Goal: Find specific page/section: Find specific page/section

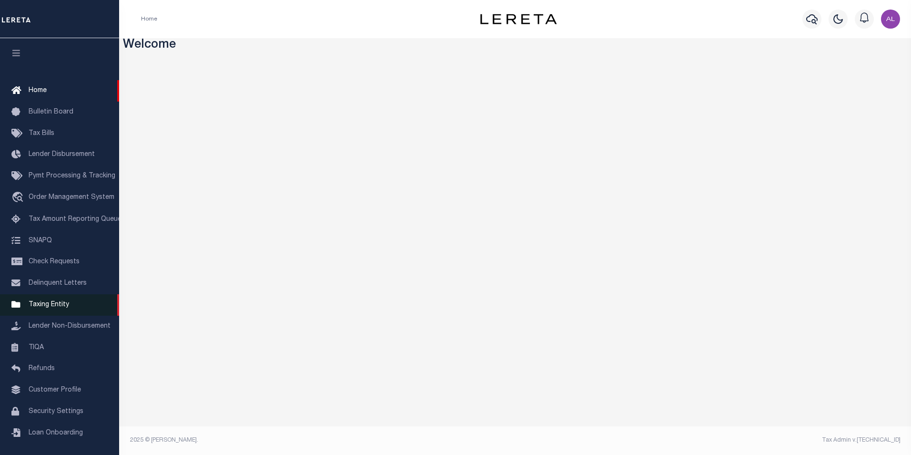
click at [63, 308] on span "Taxing Entity" at bounding box center [49, 304] width 41 height 7
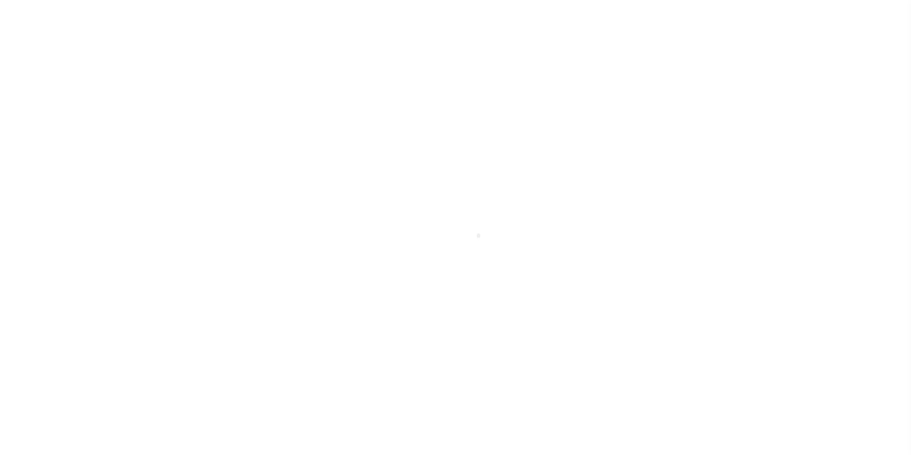
scroll to position [10, 0]
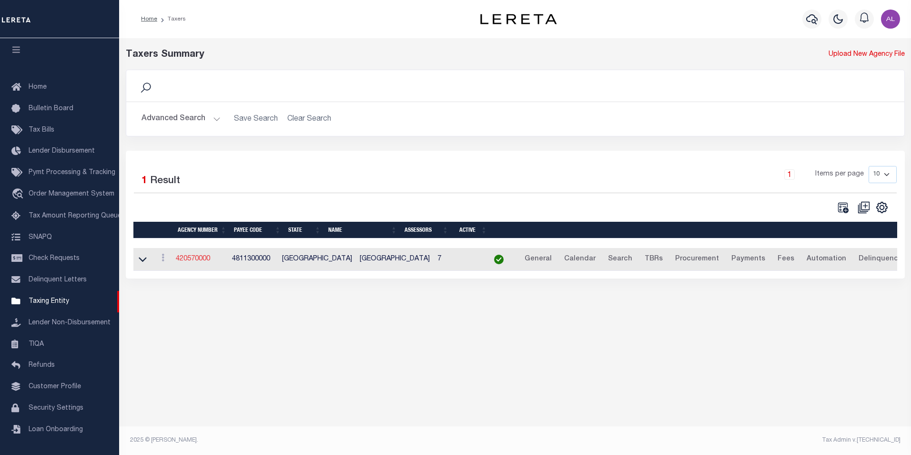
click at [207, 259] on link "420570000" at bounding box center [193, 258] width 34 height 7
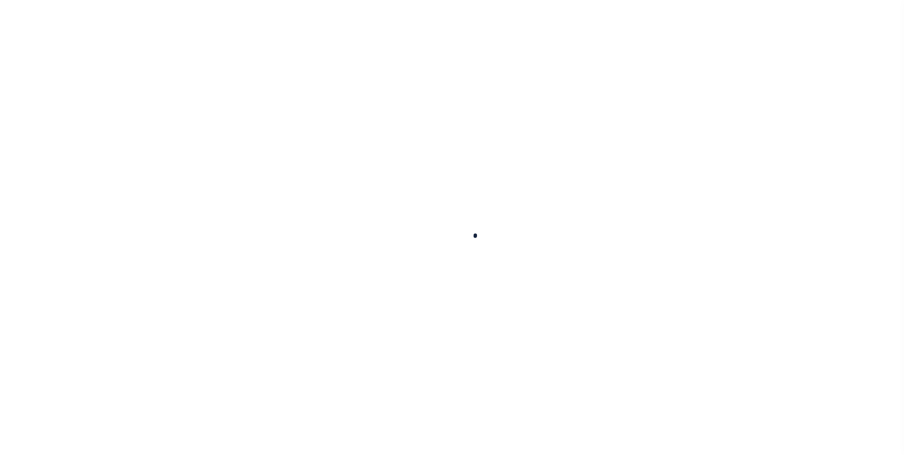
select select
checkbox input "false"
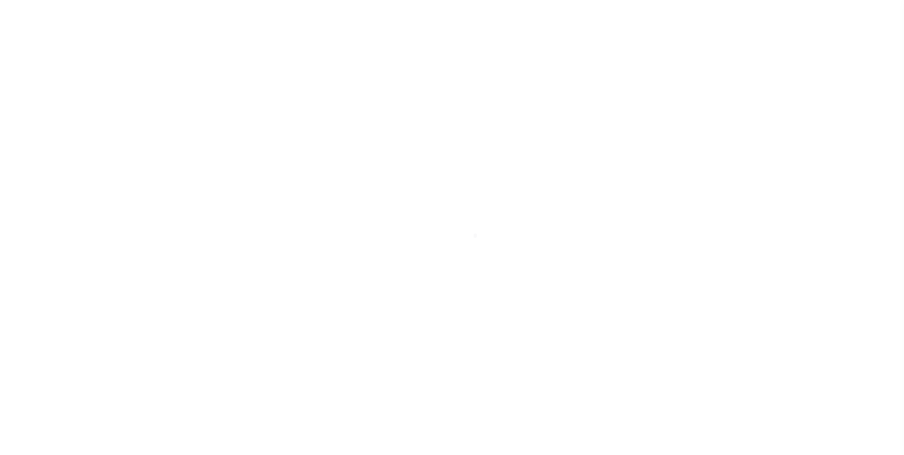
checkbox input "false"
type input "4811300000"
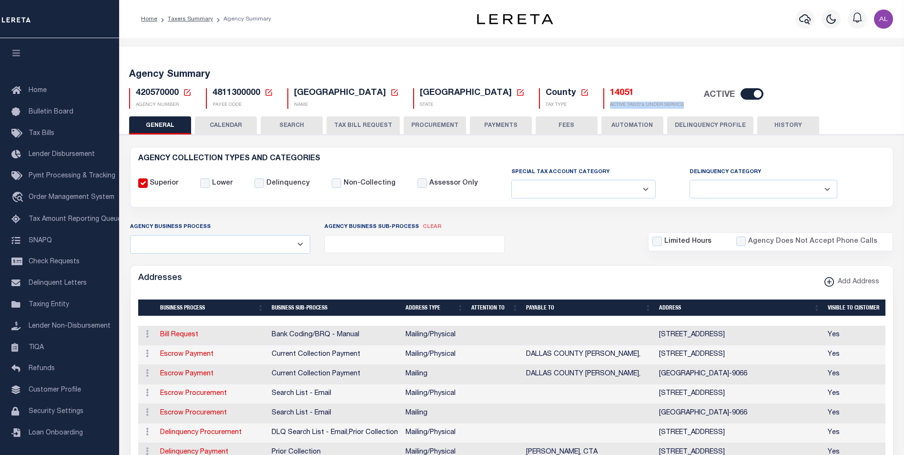
drag, startPoint x: 583, startPoint y: 105, endPoint x: 507, endPoint y: 105, distance: 75.8
click at [596, 105] on div "14051 ACTIVE TAXID's UNDER SERVICE" at bounding box center [643, 98] width 95 height 20
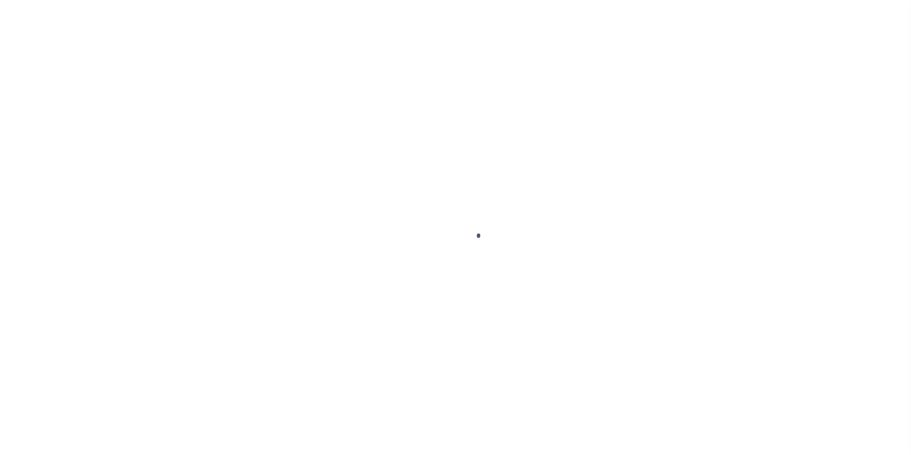
select select
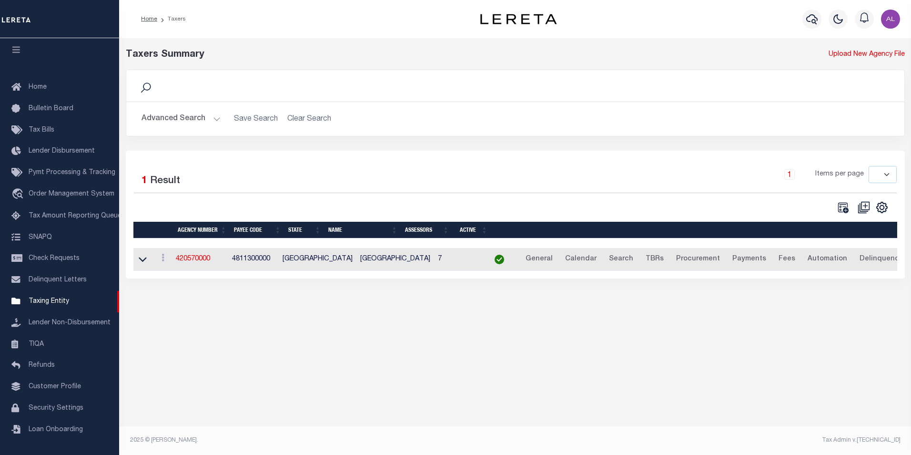
click at [213, 117] on button "Advanced Search" at bounding box center [181, 119] width 79 height 19
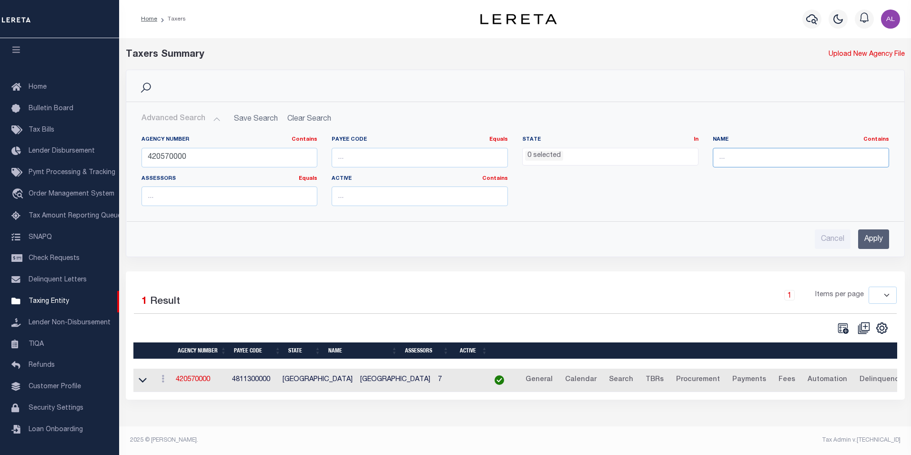
click at [771, 163] on input "text" at bounding box center [801, 158] width 176 height 20
paste input "Erath CO Central Collections (IAA)"
type input "Erath CO Central Collections (IAA)"
click at [877, 235] on input "Apply" at bounding box center [873, 239] width 31 height 20
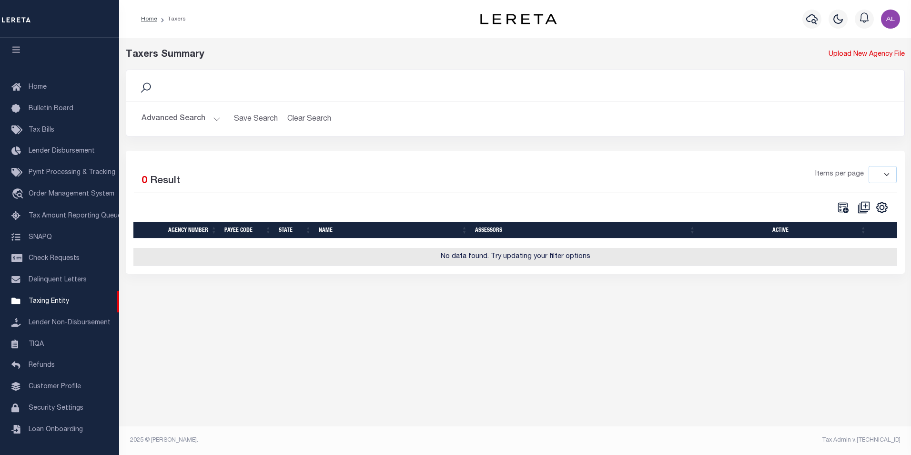
click at [218, 117] on button "Advanced Search" at bounding box center [181, 119] width 79 height 19
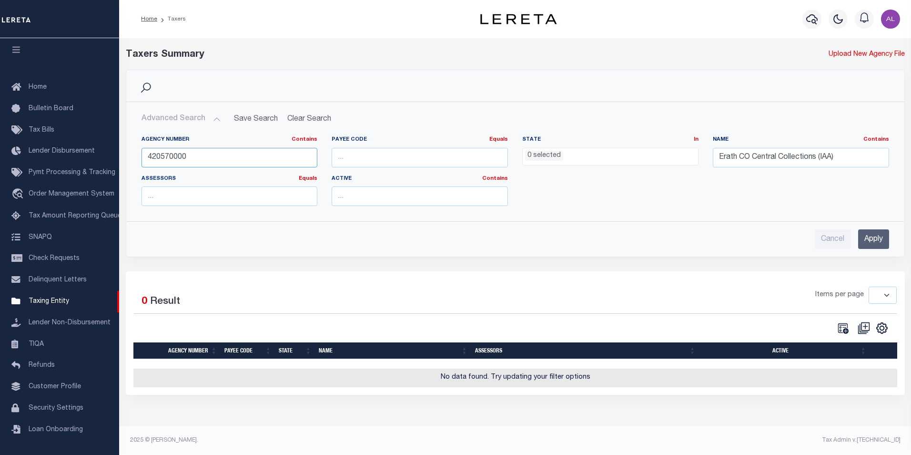
click at [258, 152] on input "420570000" at bounding box center [230, 158] width 176 height 20
click at [874, 235] on input "Apply" at bounding box center [873, 239] width 31 height 20
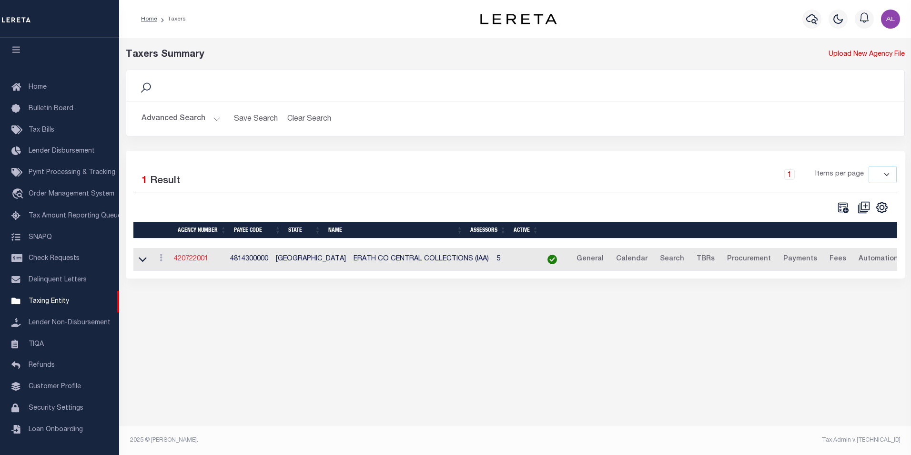
click at [205, 260] on link "420722001" at bounding box center [191, 258] width 34 height 7
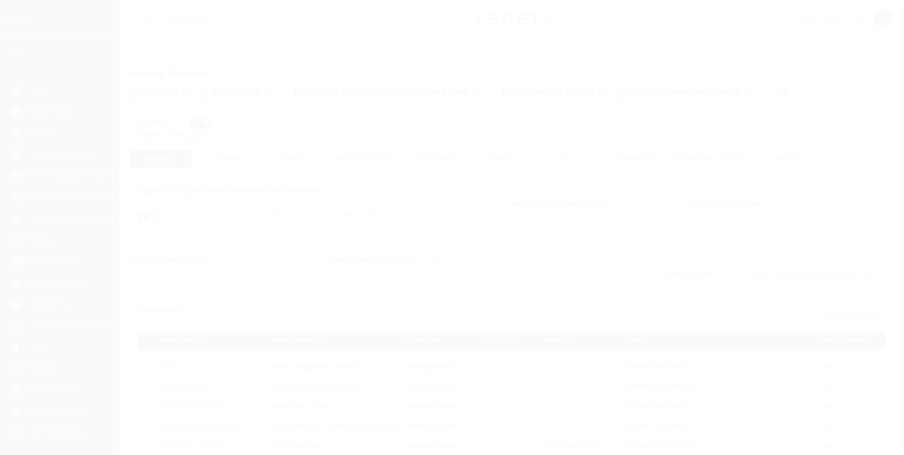
select select
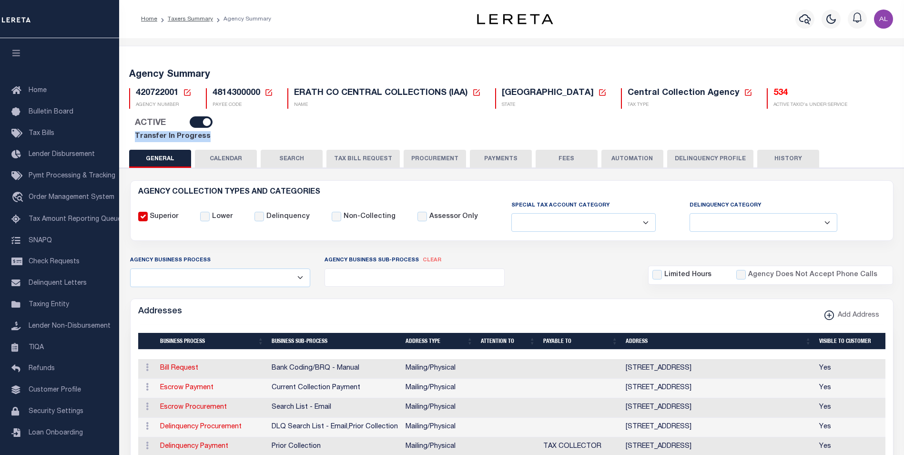
drag, startPoint x: 858, startPoint y: 108, endPoint x: 779, endPoint y: 108, distance: 79.1
click at [779, 108] on div "420722001 Agency Number Edit Cancel Ok" at bounding box center [512, 111] width 780 height 61
copy link "Transfer In Progress"
